Goal: Task Accomplishment & Management: Manage account settings

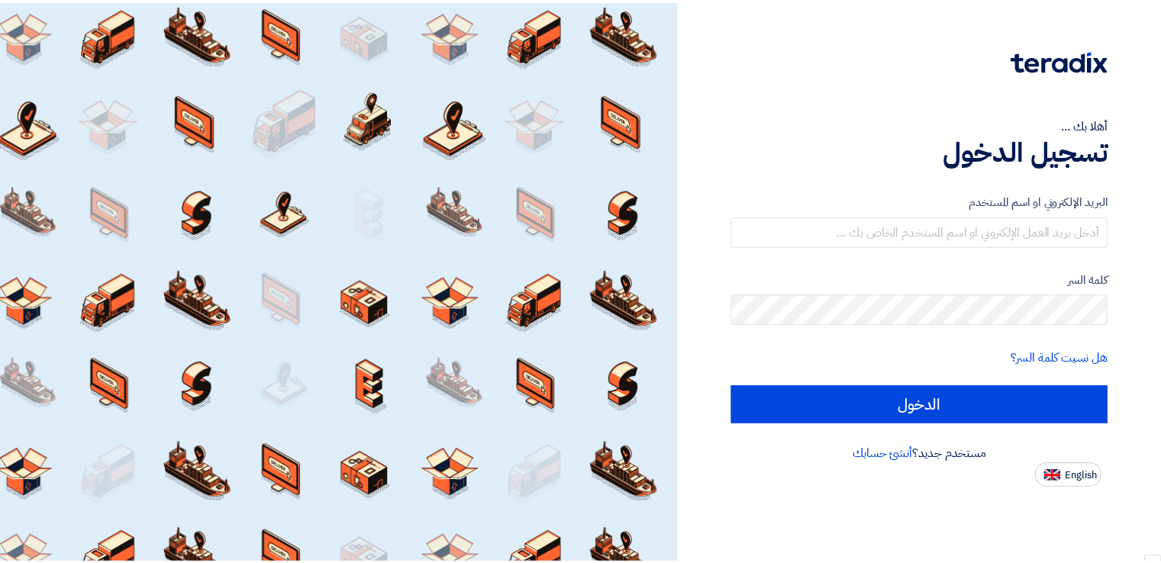
scroll to position [1141, 0]
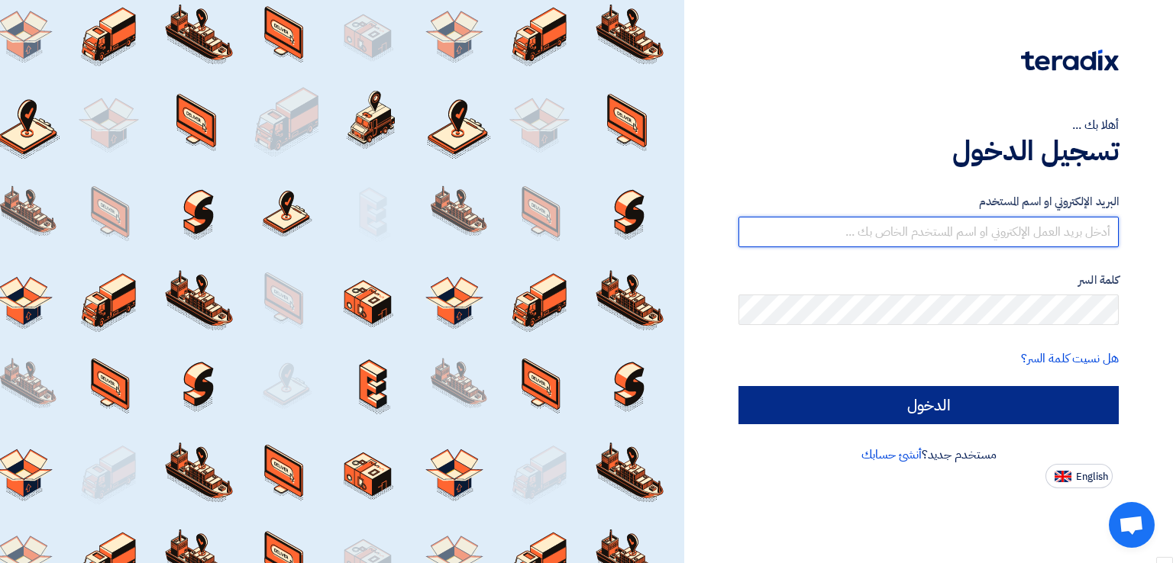
type input "mohamed.hemeda@goalagency.net"
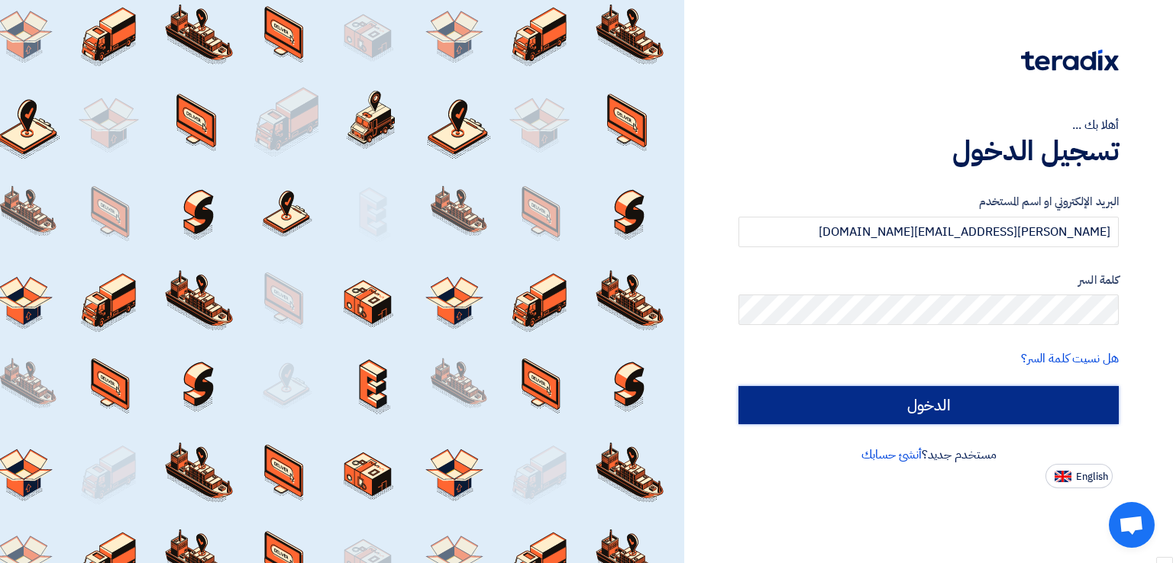
click at [888, 398] on input "الدخول" at bounding box center [928, 405] width 380 height 38
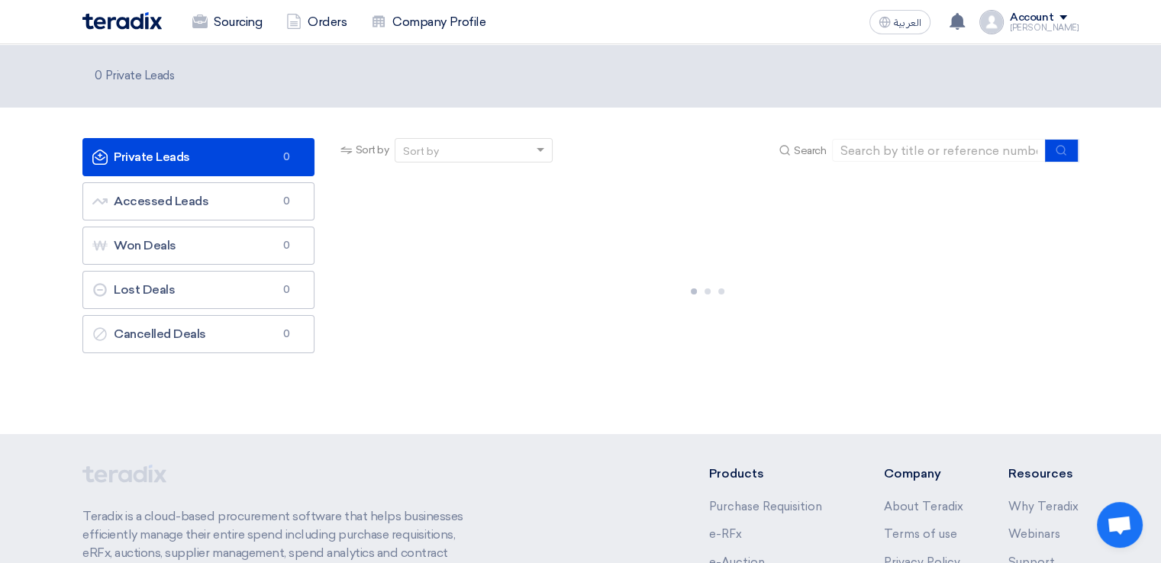
scroll to position [1022, 0]
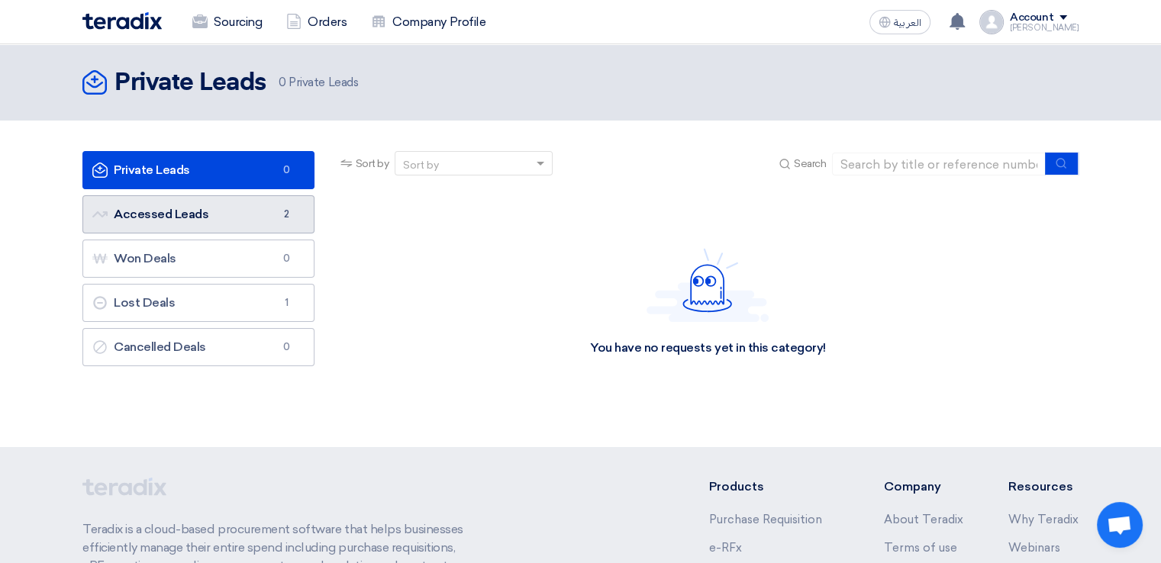
click at [211, 218] on link "Accessed Leads Accessed Leads 2" at bounding box center [198, 214] width 232 height 38
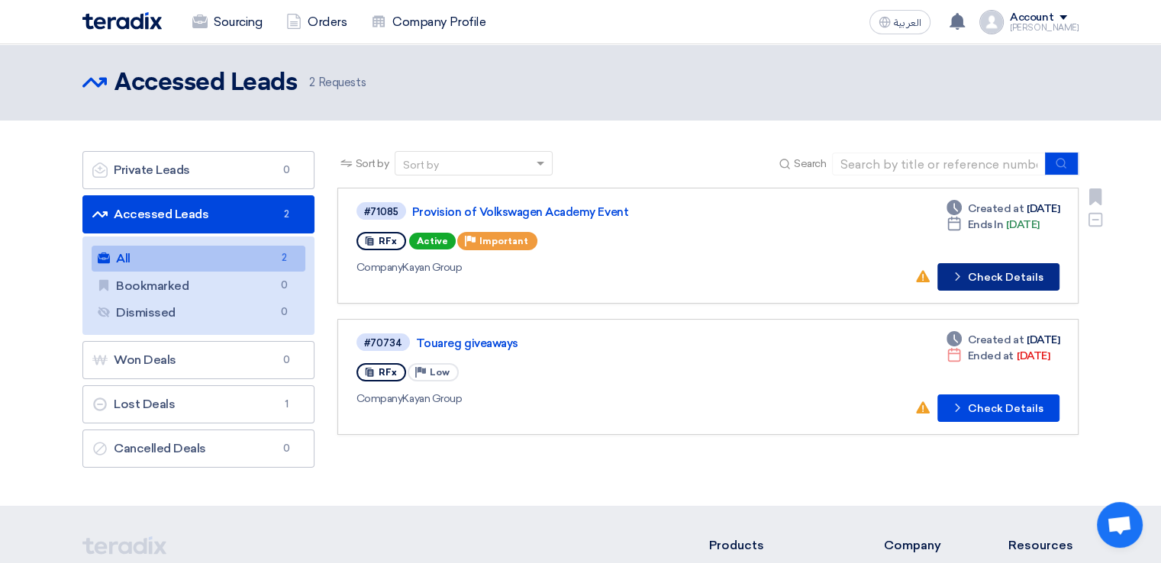
click at [987, 275] on button "Check details Check Details" at bounding box center [999, 276] width 122 height 27
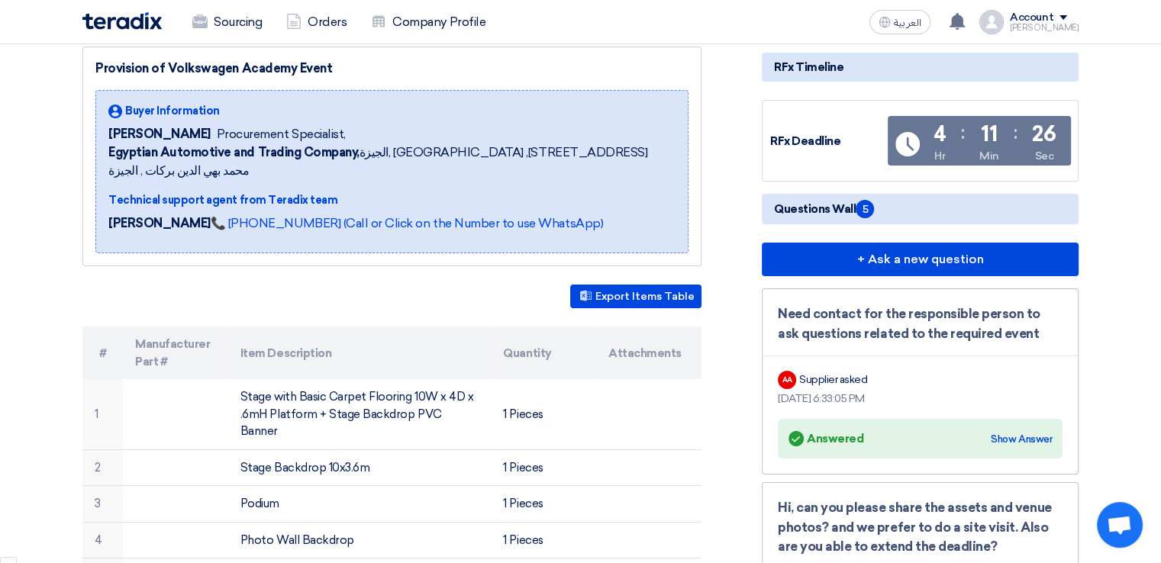
scroll to position [59, 0]
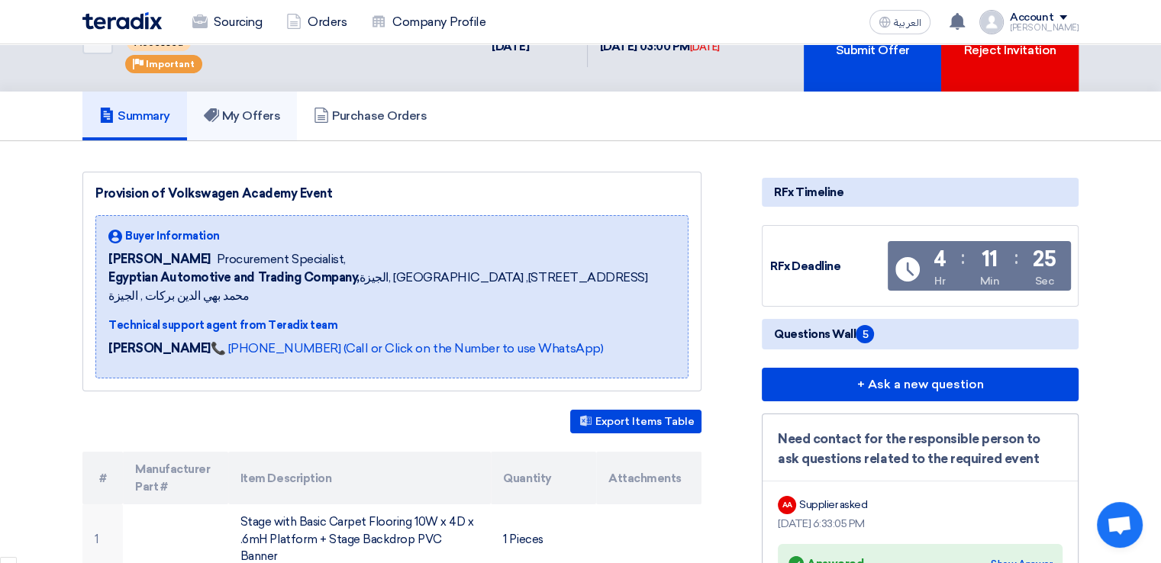
click at [254, 114] on h5 "My Offers" at bounding box center [242, 115] width 77 height 15
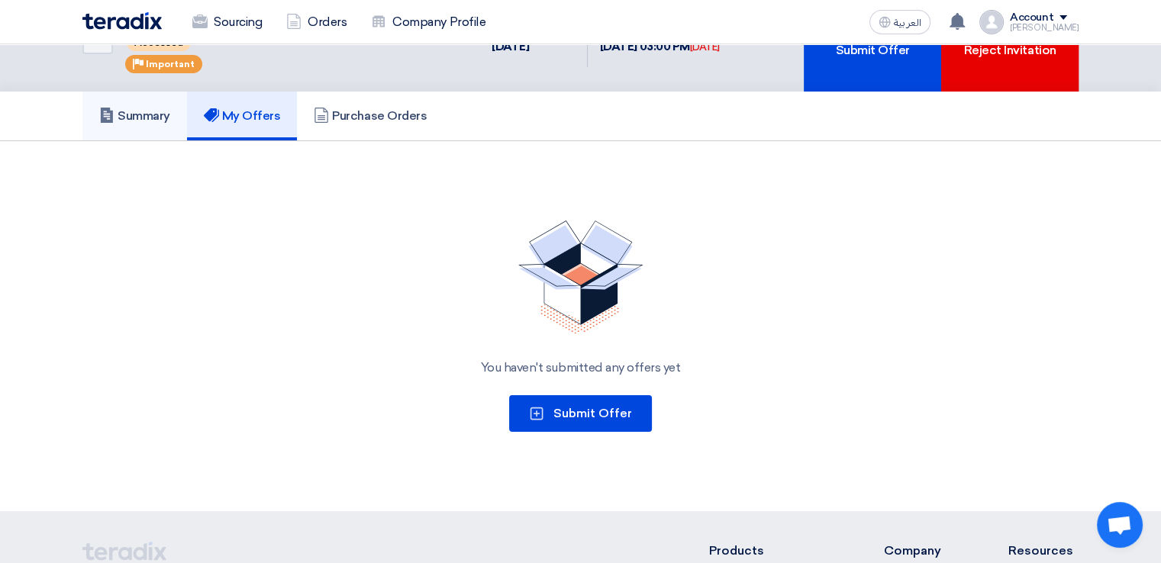
click at [118, 122] on link "Summary" at bounding box center [134, 116] width 105 height 49
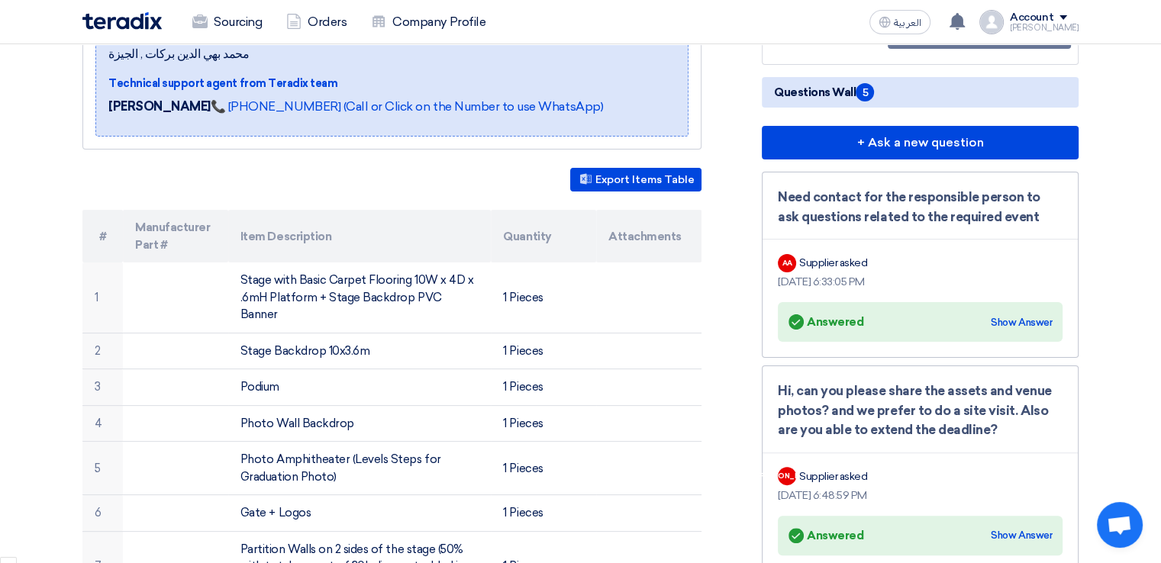
scroll to position [295, 0]
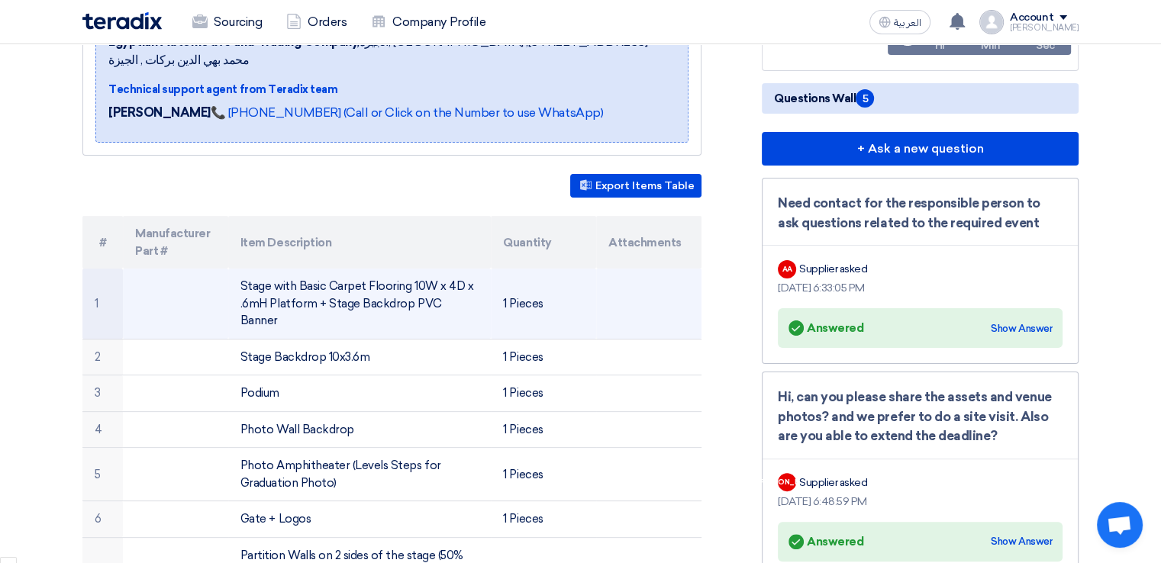
click at [346, 269] on td "Stage with Basic Carpet Flooring 10W x 4D x .6mH Platform + Stage Backdrop PVC …" at bounding box center [359, 304] width 263 height 70
click at [353, 281] on td "Stage with Basic Carpet Flooring 10W x 4D x .6mH Platform + Stage Backdrop PVC …" at bounding box center [359, 304] width 263 height 70
click at [408, 281] on td "Stage with Basic Carpet Flooring 10W x 4D x .6mH Platform + Stage Backdrop PVC …" at bounding box center [359, 304] width 263 height 70
type textarea "PVC"
click at [408, 281] on td "Stage with Basic Carpet Flooring 10W x 4D x .6mH Platform + Stage Backdrop PVC …" at bounding box center [359, 304] width 263 height 70
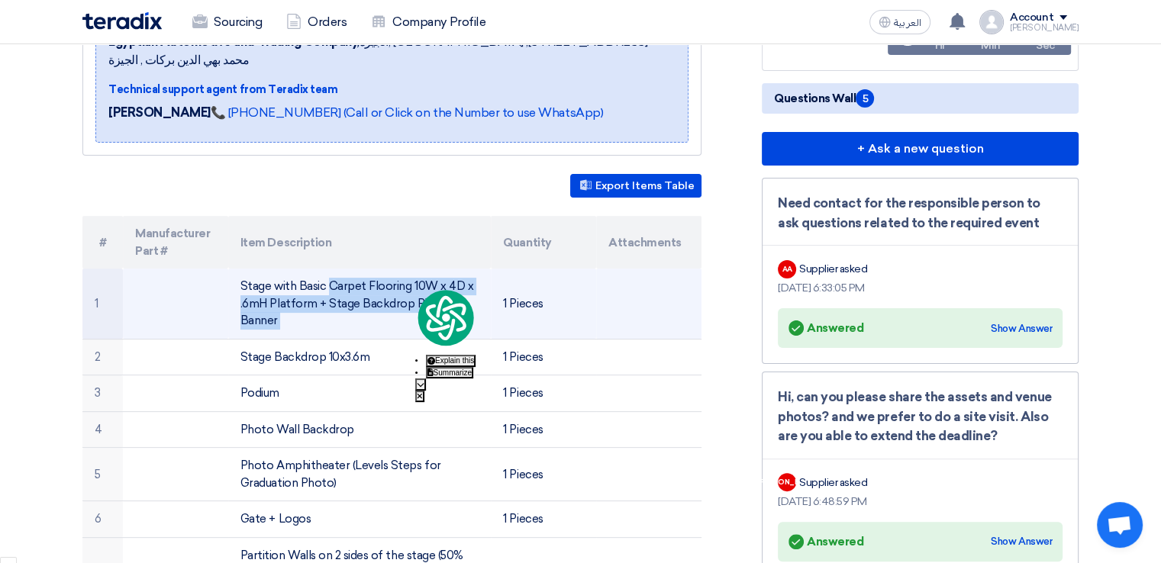
click at [408, 281] on td "Stage with Basic Carpet Flooring 10W x 4D x .6mH Platform + Stage Backdrop PVC …" at bounding box center [359, 304] width 263 height 70
copy tr "Stage with Basic Carpet Flooring 10W x 4D x .6mH Platform + Stage Backdrop PVC …"
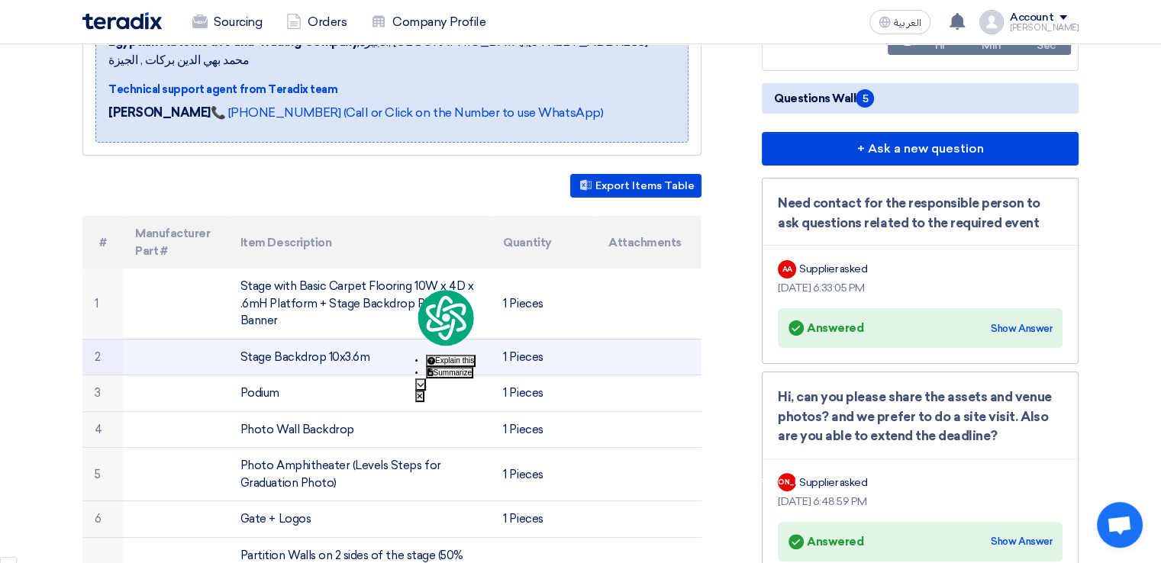
click at [320, 339] on td "Stage Backdrop 10x3.6m" at bounding box center [359, 357] width 263 height 37
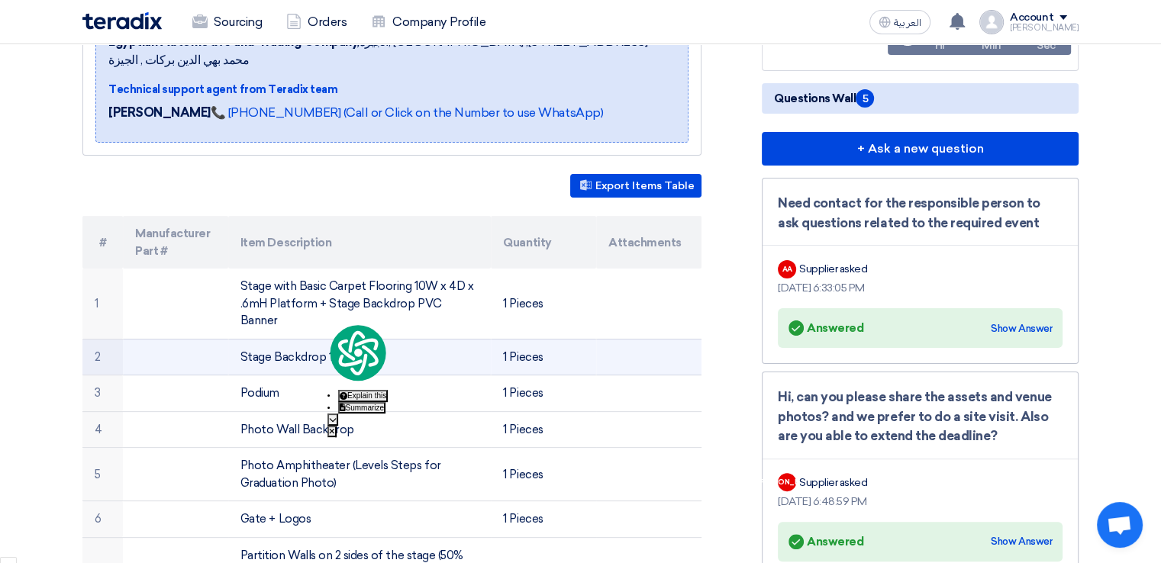
copy tr "Stage Backdrop 10x3.6m"
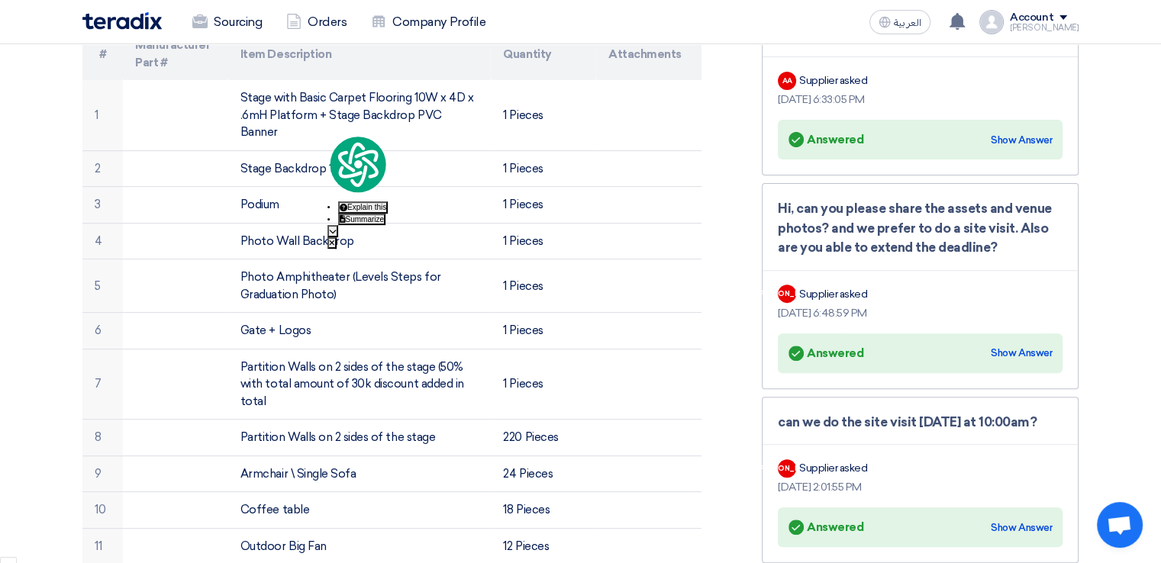
scroll to position [474, 0]
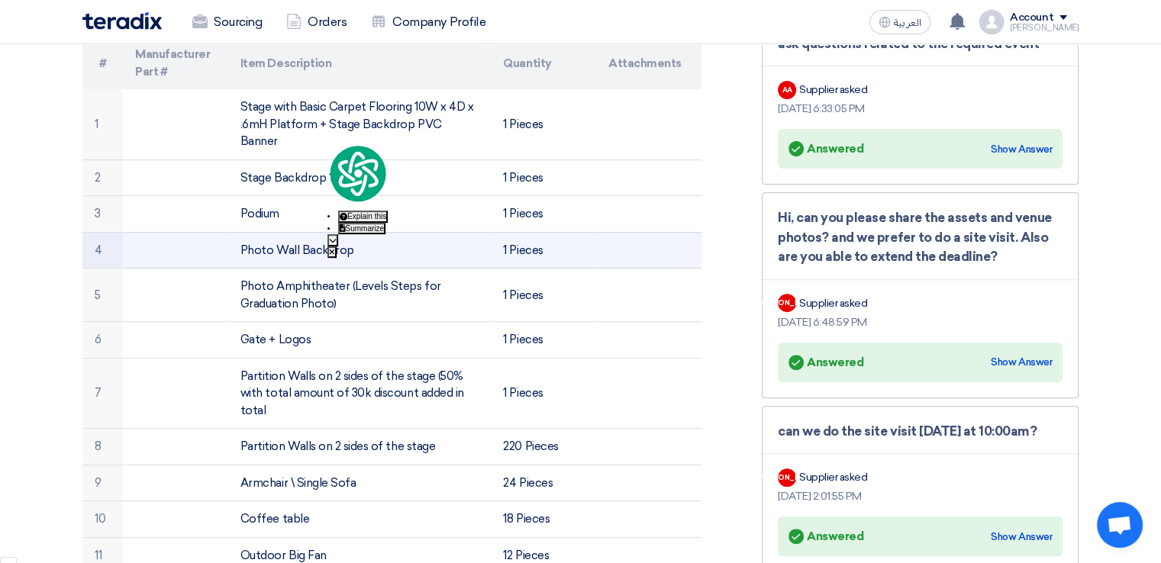
click at [521, 232] on td "1 Pieces" at bounding box center [543, 250] width 105 height 37
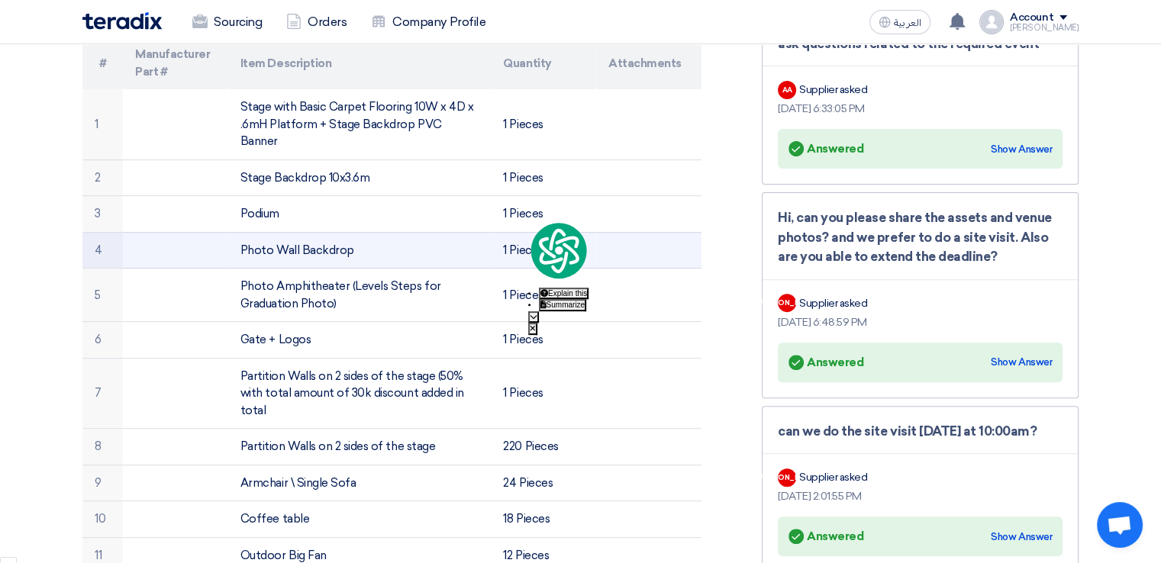
click at [525, 232] on td "1 Pieces" at bounding box center [543, 250] width 105 height 37
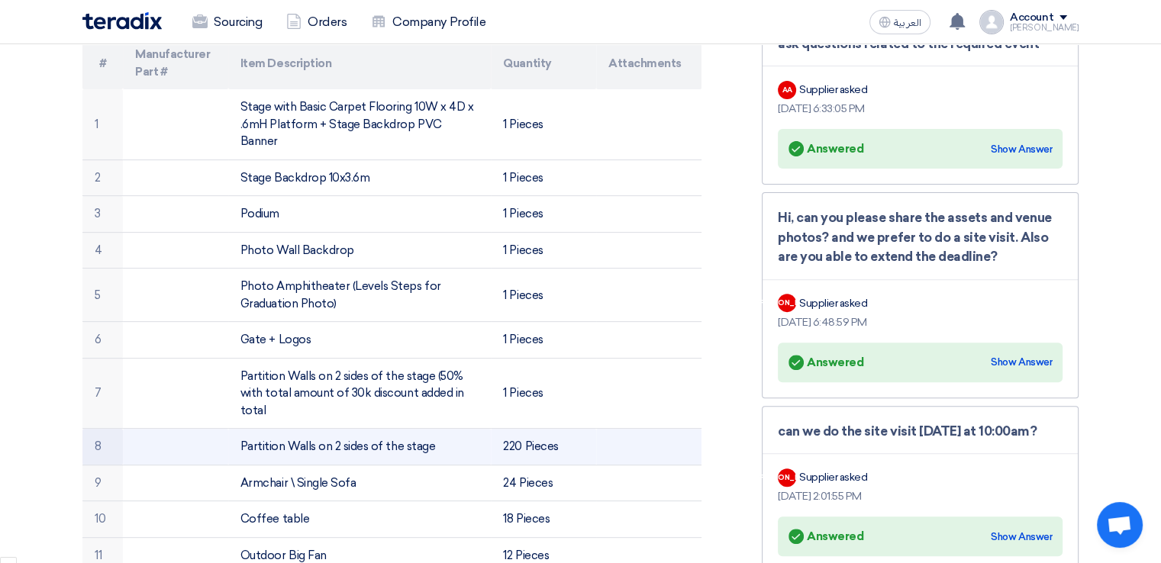
click at [393, 429] on td "Partition Walls on 2 sides of the stage" at bounding box center [359, 447] width 263 height 37
copy tr "Partition Walls on 2 sides of the stage"
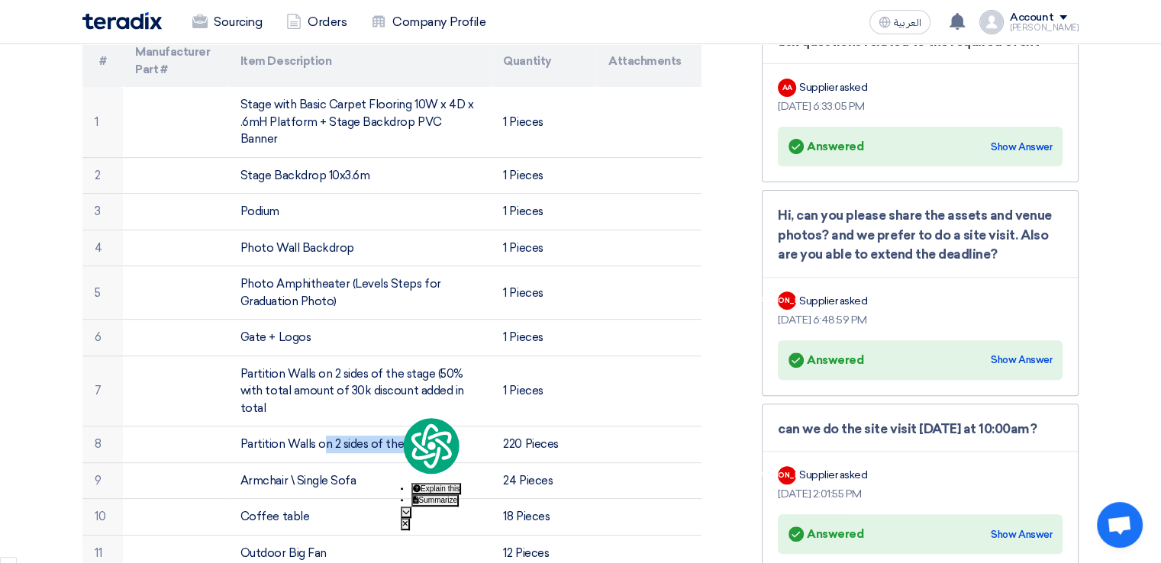
scroll to position [437, 0]
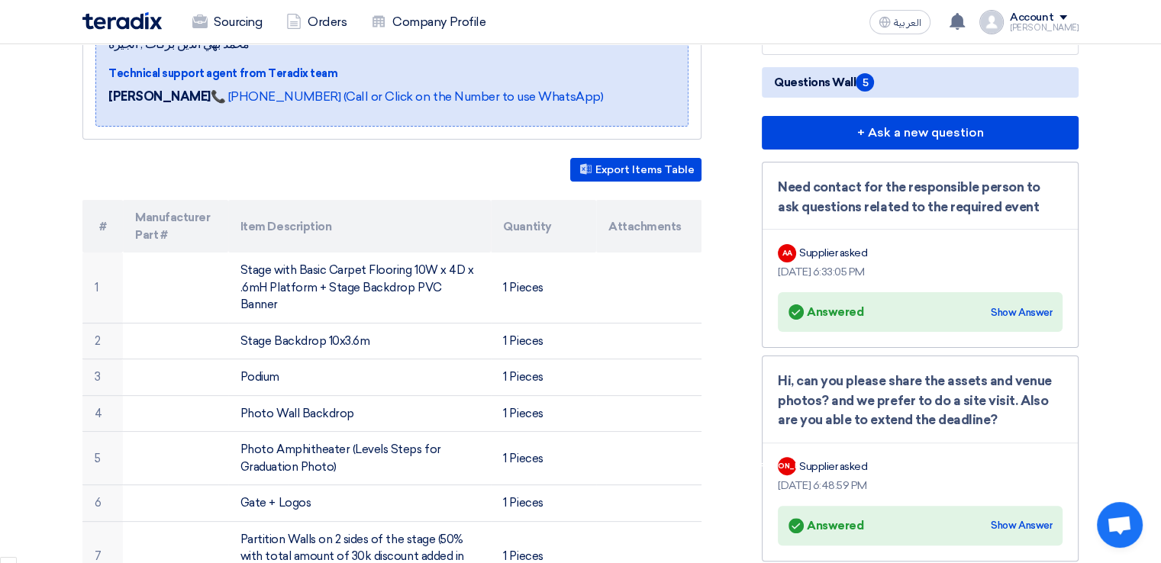
scroll to position [0, 0]
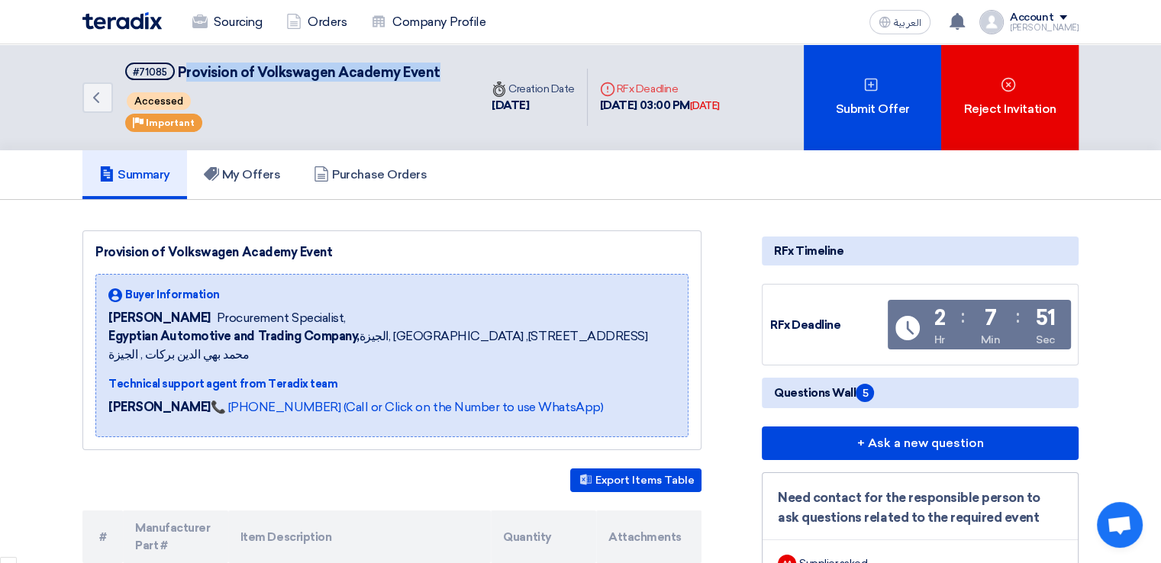
drag, startPoint x: 443, startPoint y: 79, endPoint x: 184, endPoint y: 66, distance: 259.1
click at [184, 66] on div "Back #71085 Provision of Volkswagen Academy Event Accessed Priority Important" at bounding box center [280, 97] width 397 height 106
click at [189, 69] on span "Provision of Volkswagen Academy Event" at bounding box center [309, 72] width 263 height 17
click at [966, 24] on icon at bounding box center [957, 21] width 17 height 17
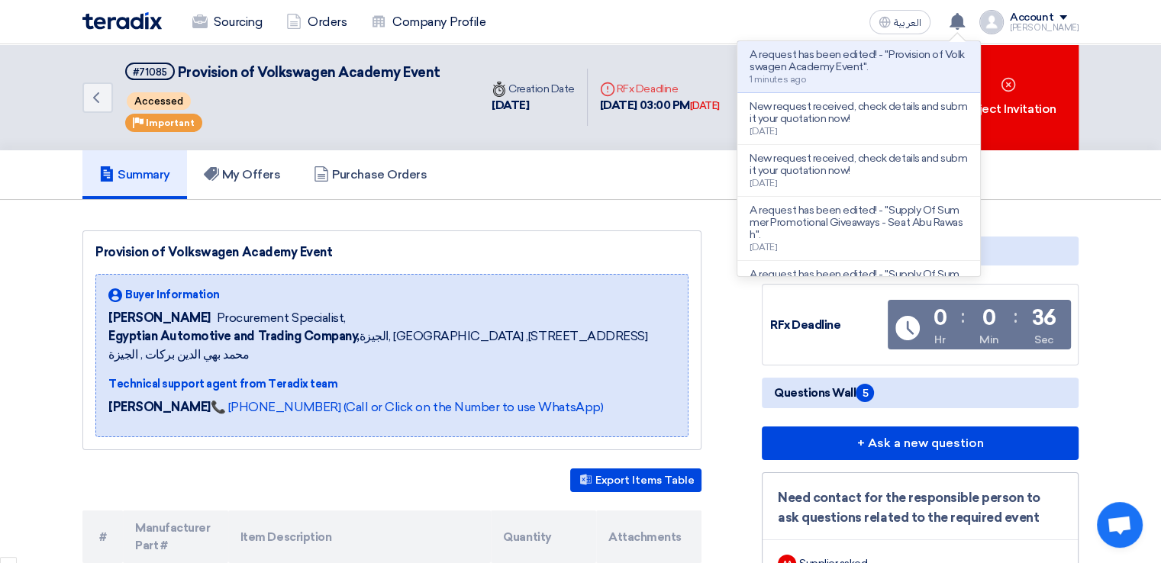
click at [863, 66] on p "A request has been edited! - "Provision of Volkswagen Academy Event"." at bounding box center [859, 61] width 218 height 24
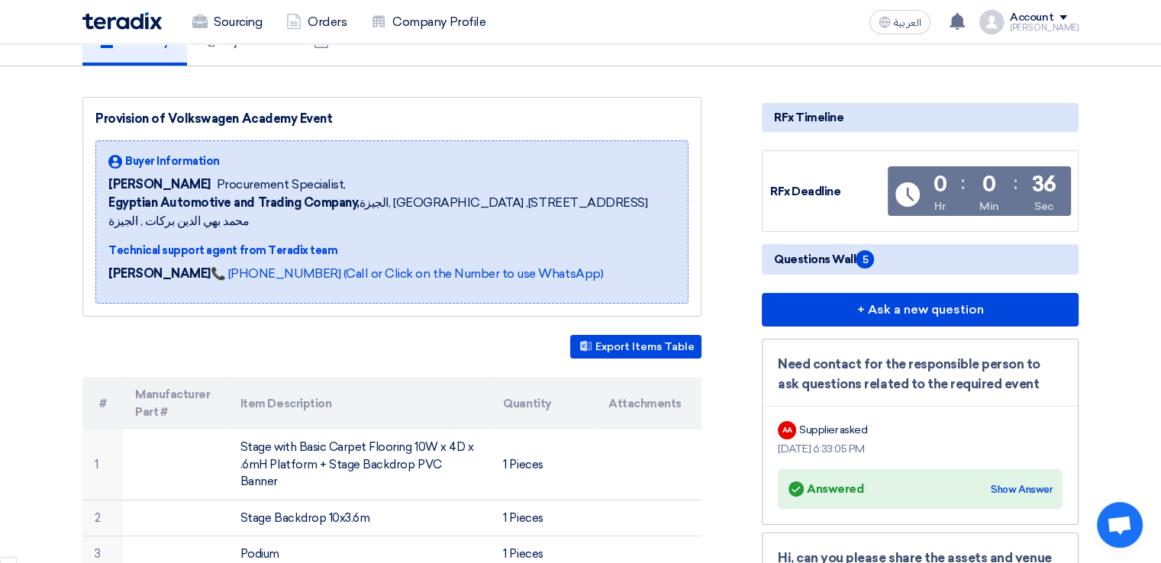
scroll to position [121, 0]
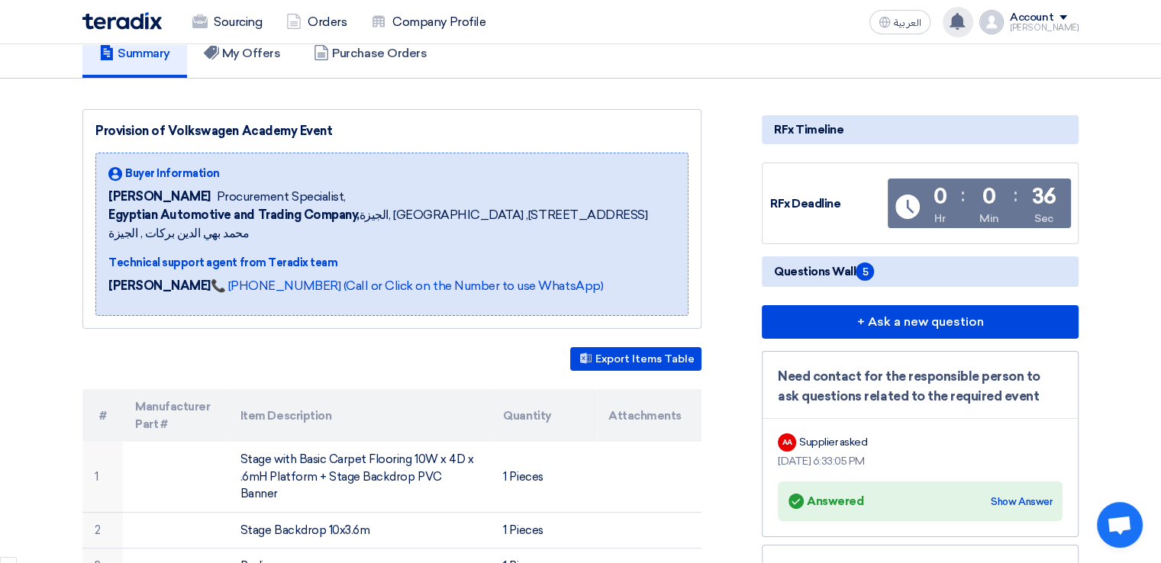
click at [965, 22] on use at bounding box center [957, 21] width 15 height 17
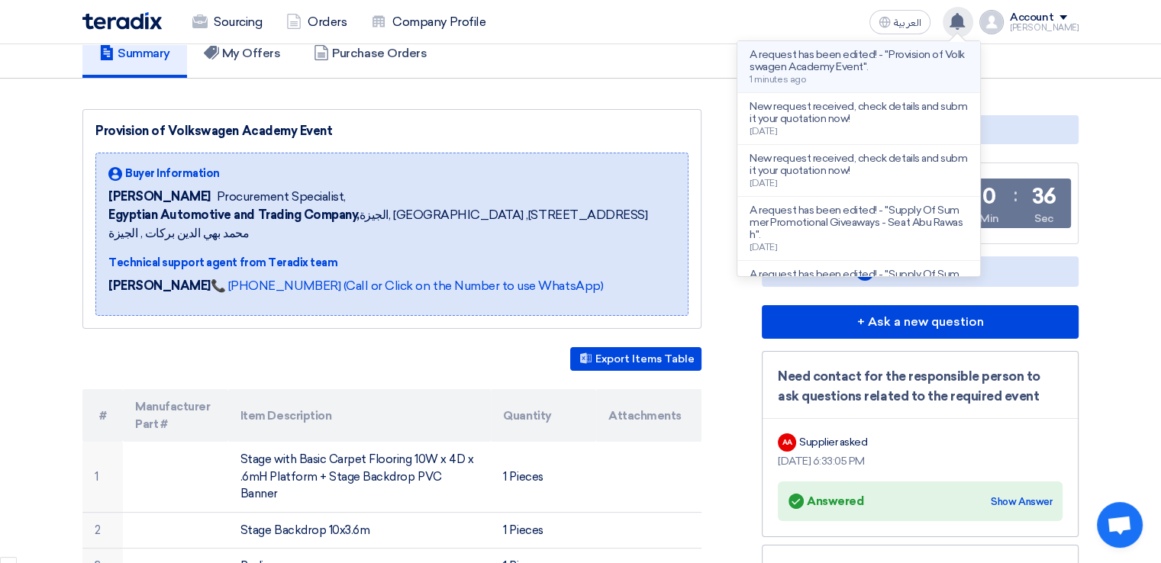
click at [837, 62] on p "A request has been edited! - "Provision of Volkswagen Academy Event"." at bounding box center [859, 61] width 218 height 24
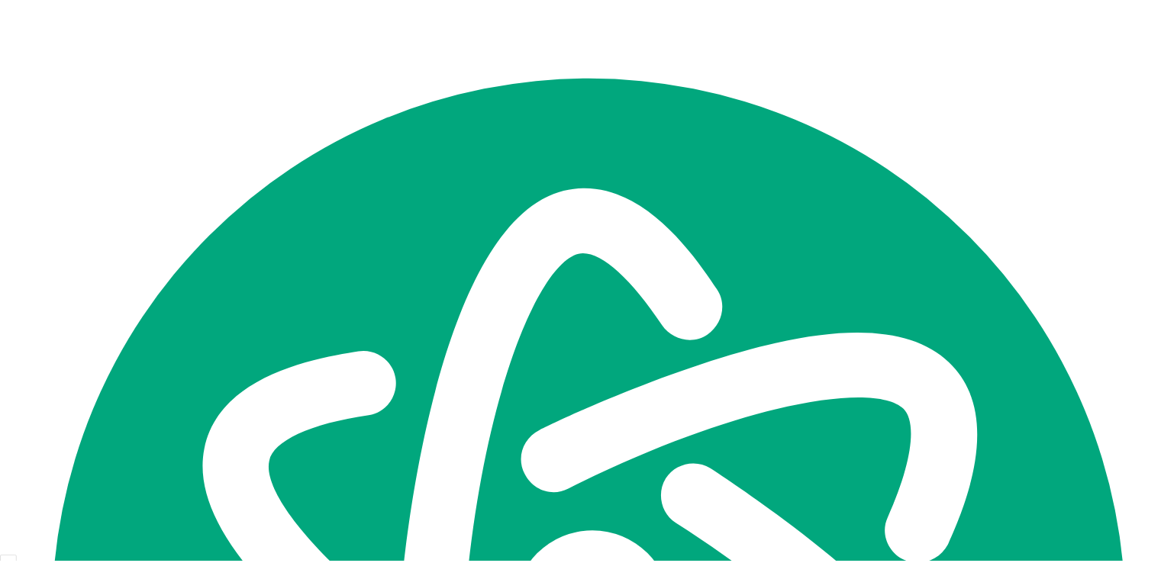
scroll to position [1022, 0]
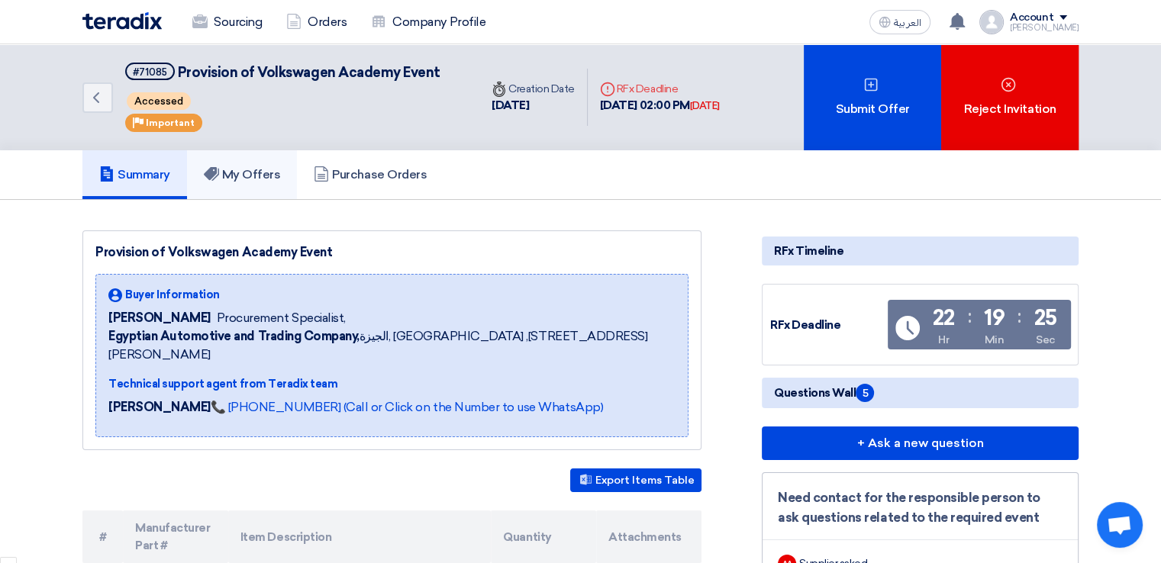
click at [273, 182] on link "My Offers" at bounding box center [242, 174] width 111 height 49
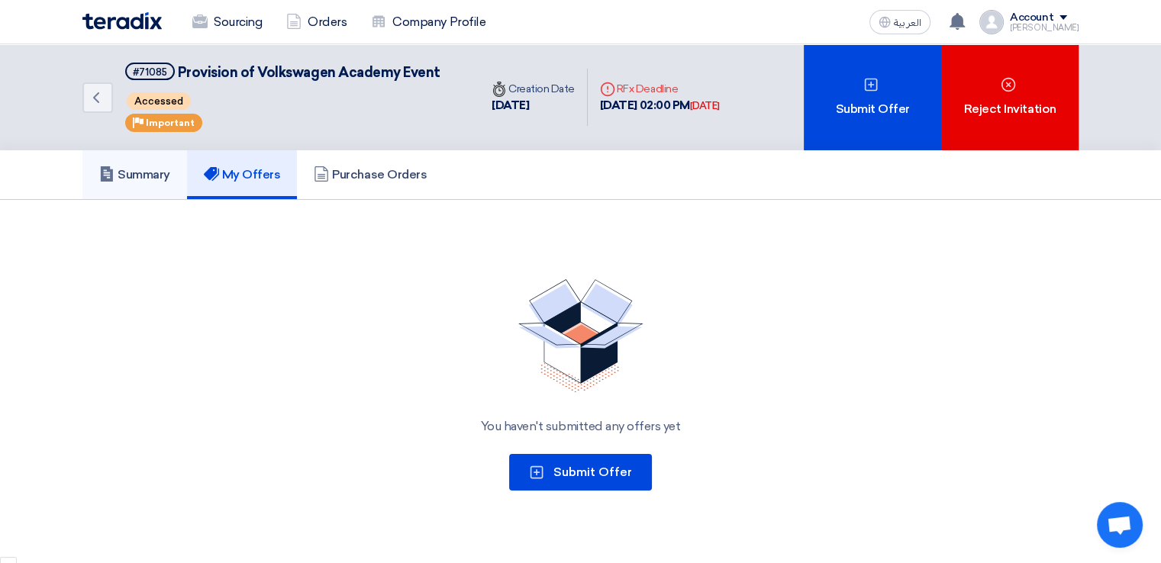
click at [120, 173] on h5 "Summary" at bounding box center [134, 174] width 71 height 15
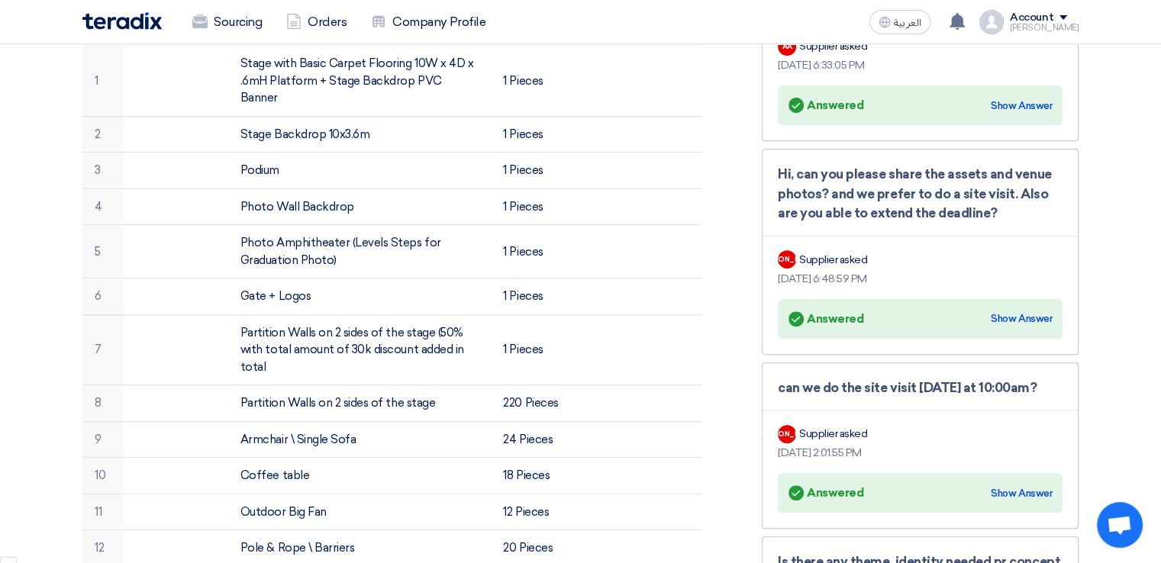
scroll to position [322, 0]
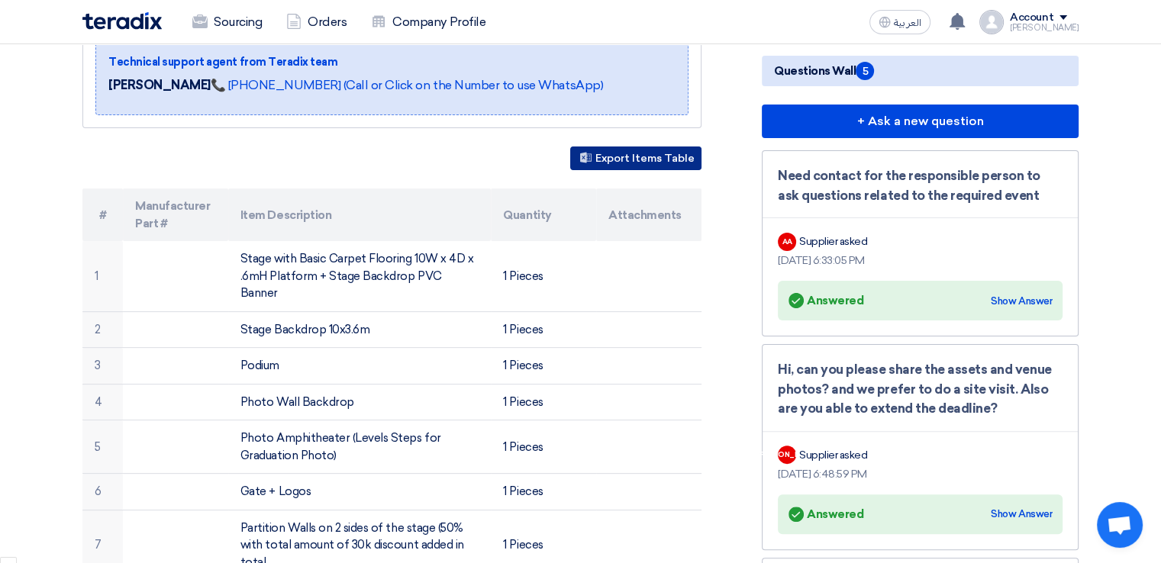
click at [638, 147] on button "Export Items Table" at bounding box center [635, 159] width 131 height 24
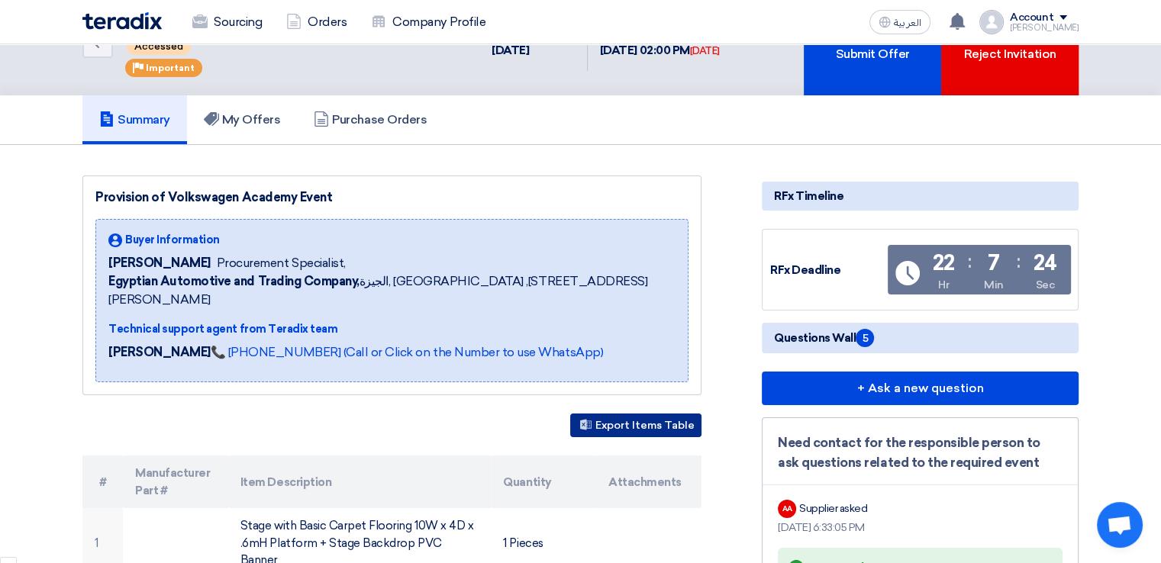
scroll to position [34, 0]
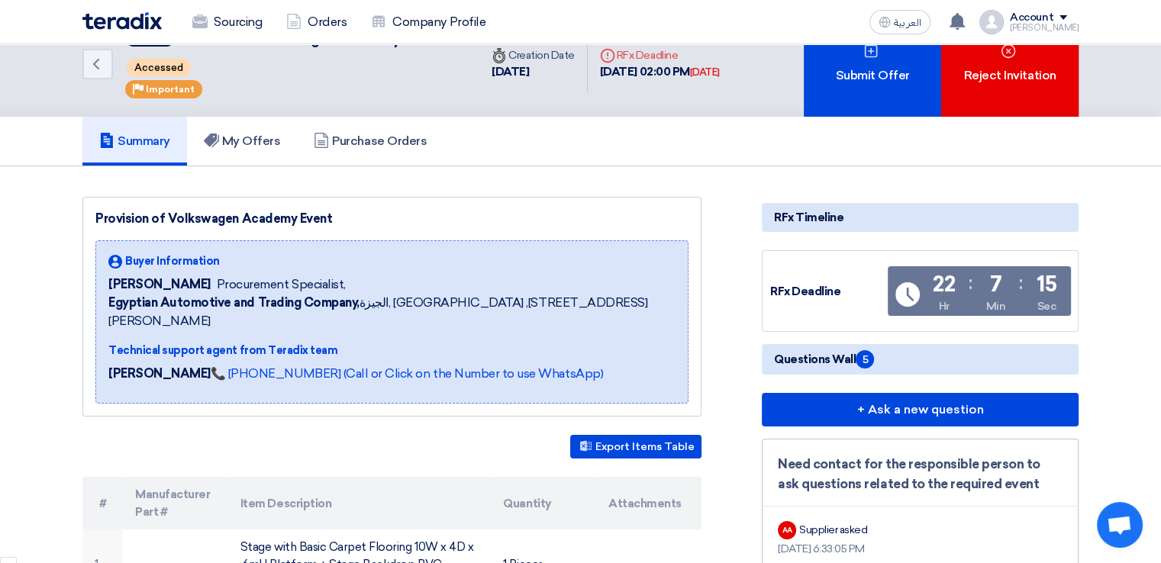
click at [642, 72] on div "[DATE] 02:00 PM [DATE]" at bounding box center [660, 72] width 120 height 18
type textarea "2025"
click at [642, 72] on div "[DATE] 02:00 PM [DATE]" at bounding box center [660, 72] width 120 height 18
click at [617, 72] on div "[DATE] 02:00 PM [DATE]" at bounding box center [660, 72] width 120 height 18
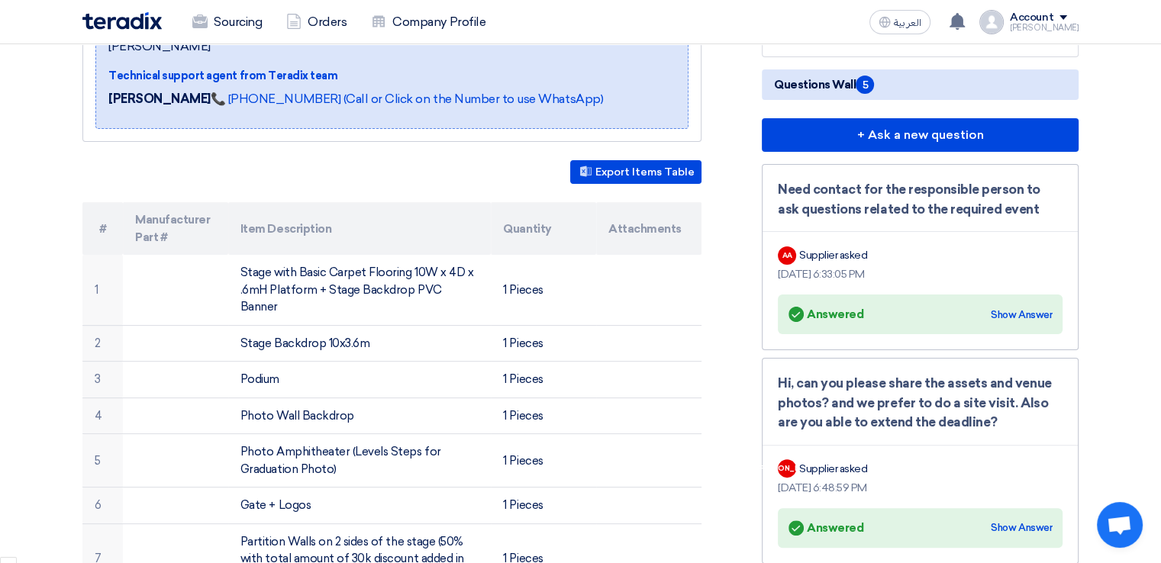
scroll to position [333, 0]
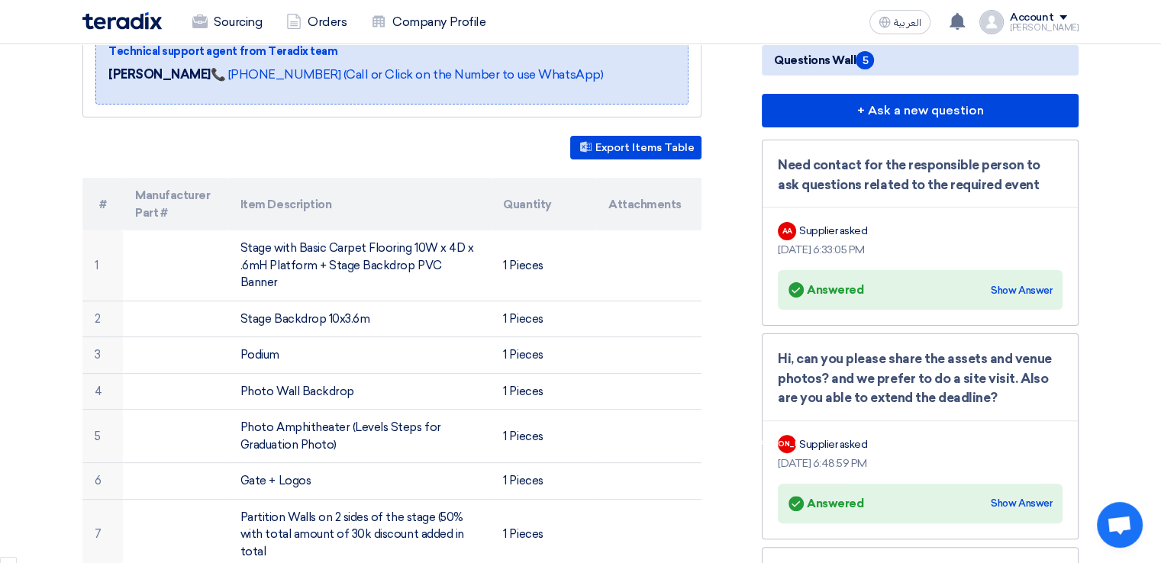
click at [856, 53] on span "Questions Wall 5" at bounding box center [824, 60] width 100 height 18
click at [873, 61] on span "5" at bounding box center [865, 60] width 18 height 18
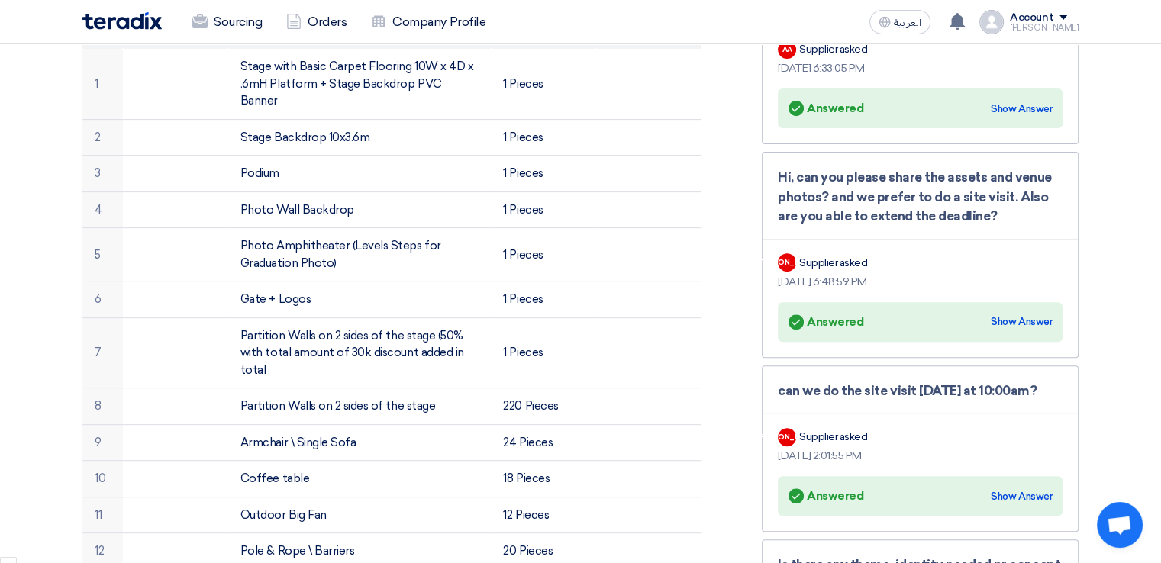
scroll to position [161, 0]
